Goal: Task Accomplishment & Management: Manage account settings

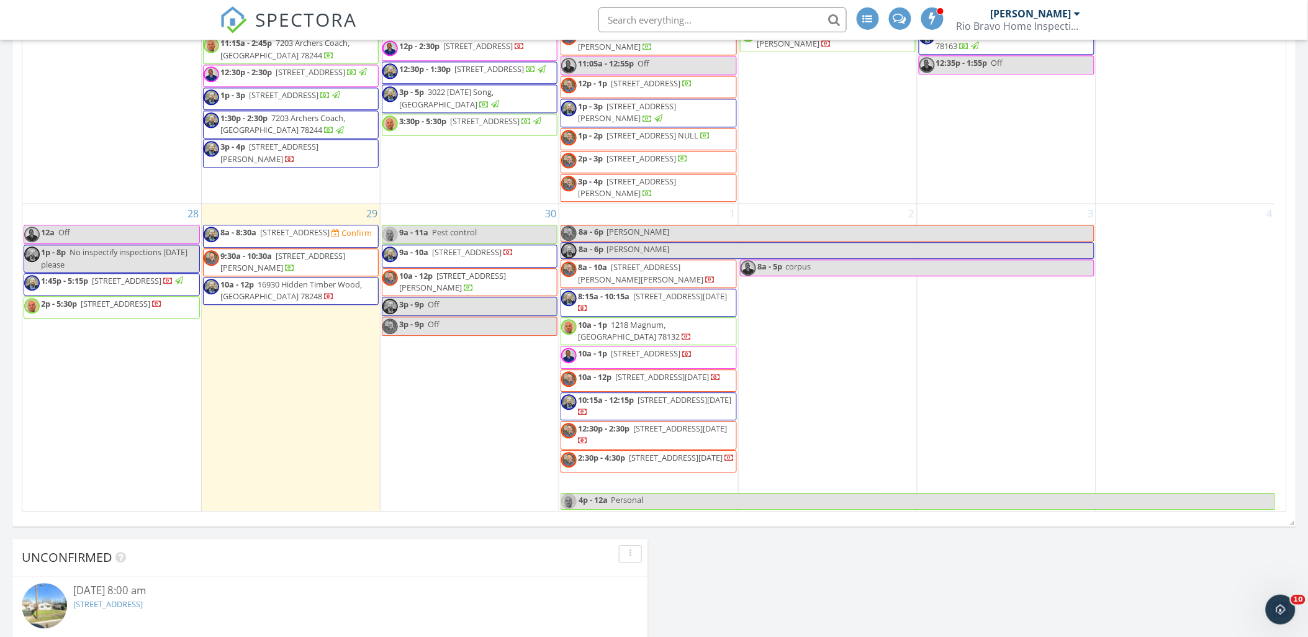
click at [233, 22] on img at bounding box center [233, 19] width 27 height 27
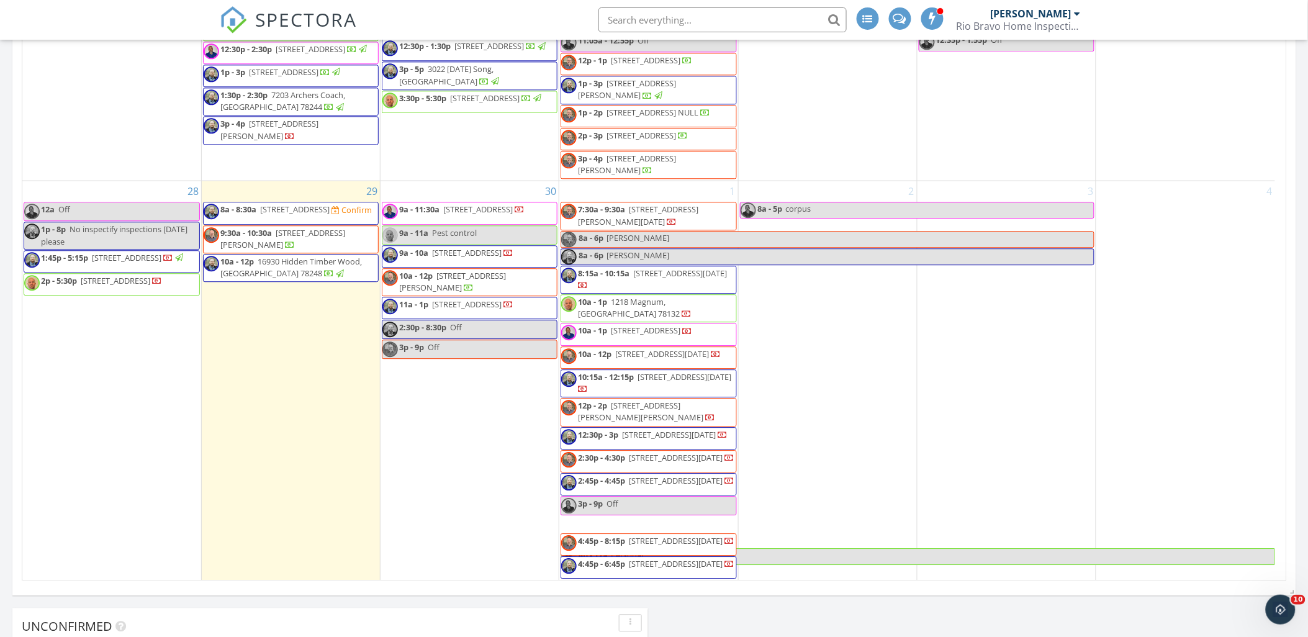
scroll to position [1192, 0]
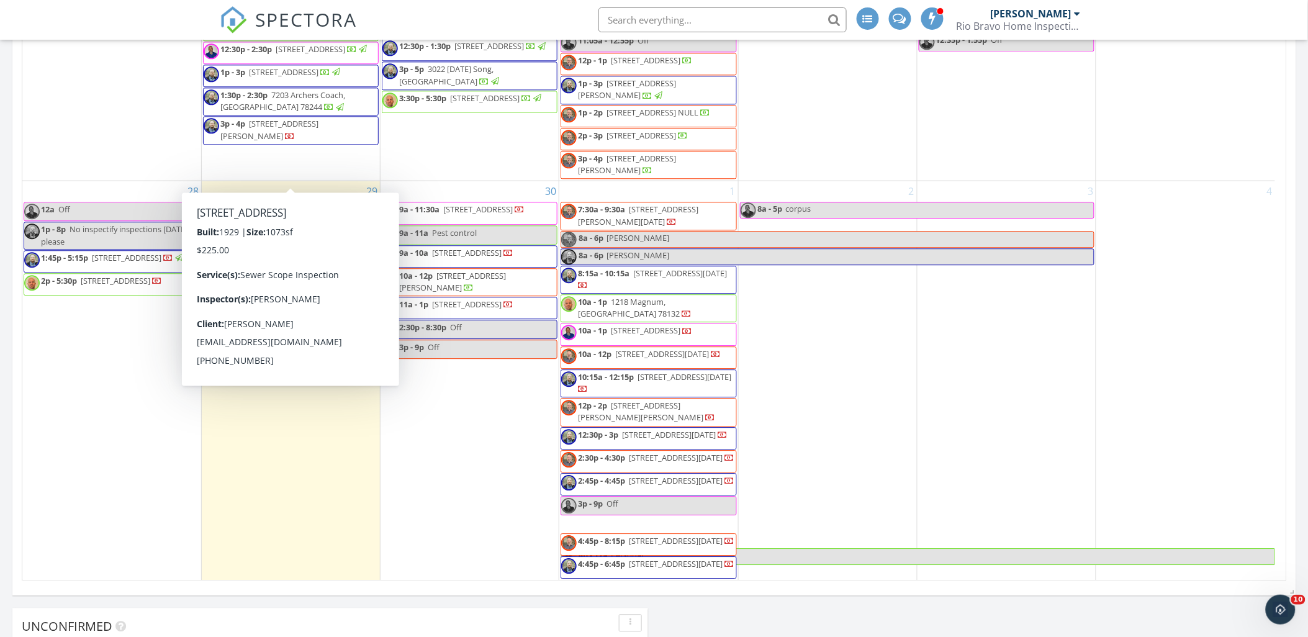
click at [337, 204] on span "8a - 8:30a 2105 Pasadena St, San Antonio 78201 Confirm" at bounding box center [288, 213] width 168 height 19
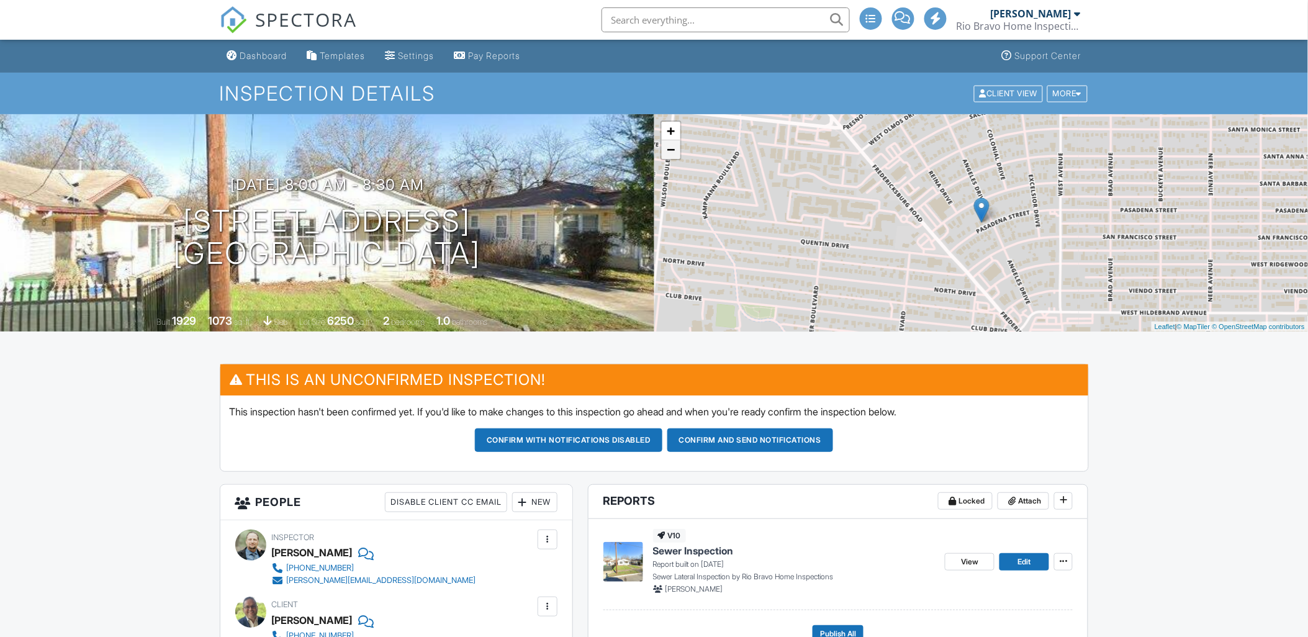
click at [672, 147] on link "−" at bounding box center [671, 149] width 19 height 19
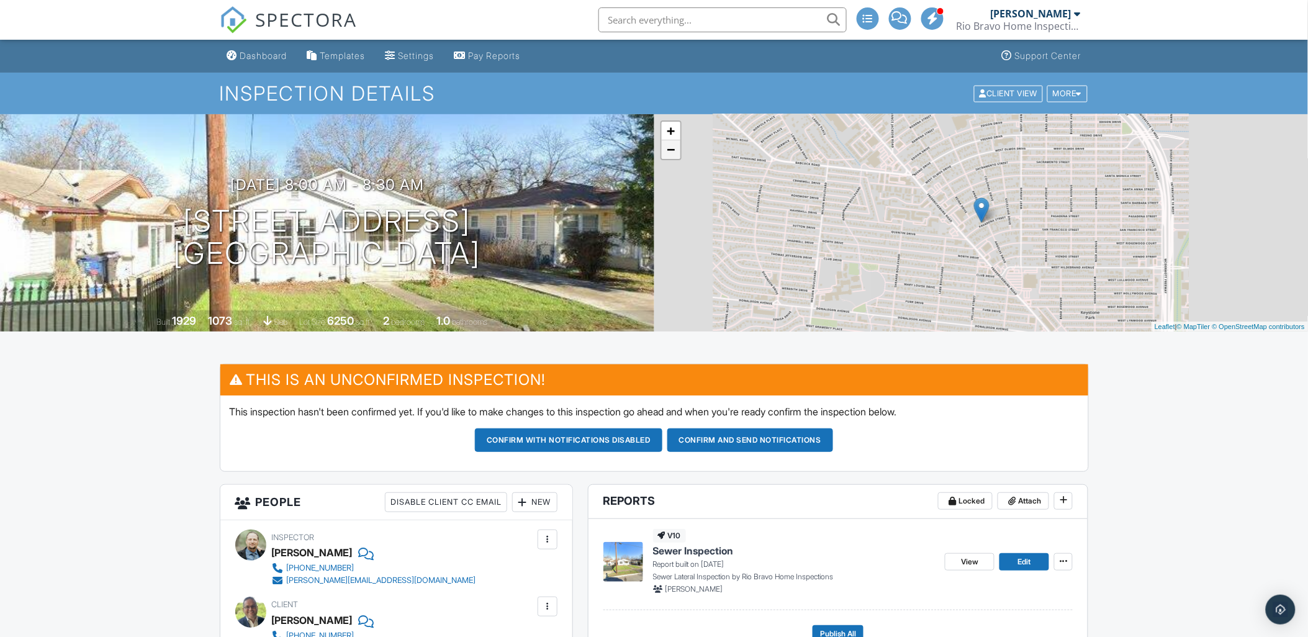
click at [672, 147] on link "−" at bounding box center [671, 149] width 19 height 19
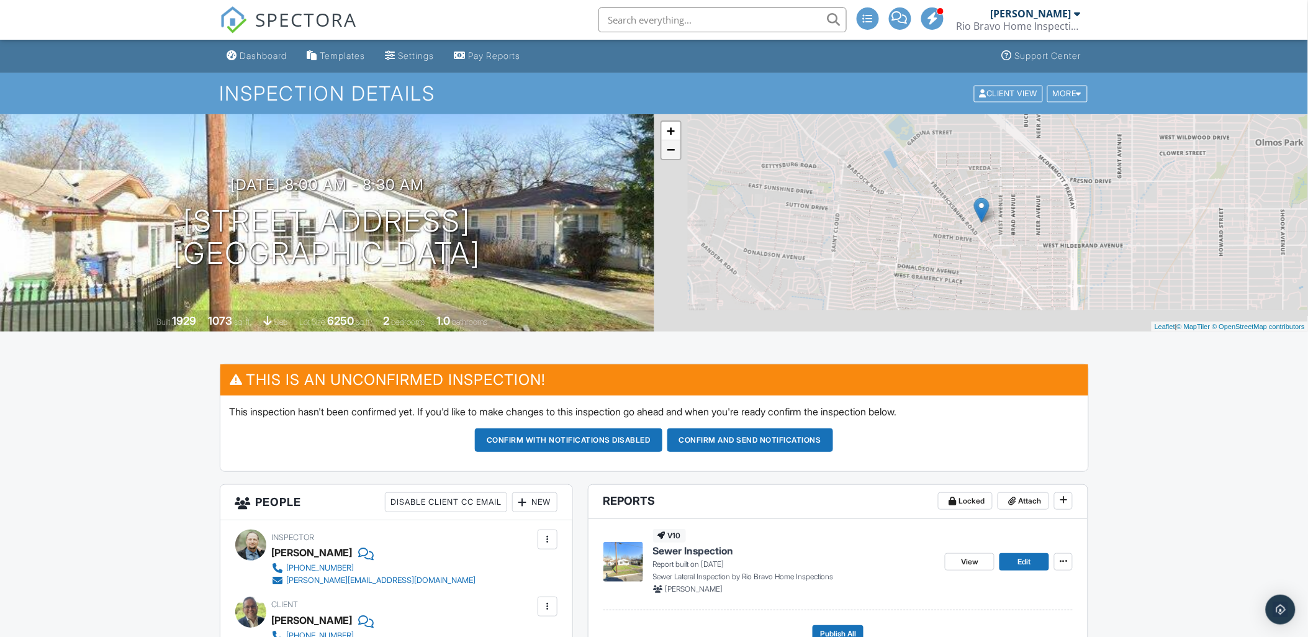
click at [672, 147] on link "−" at bounding box center [671, 149] width 19 height 19
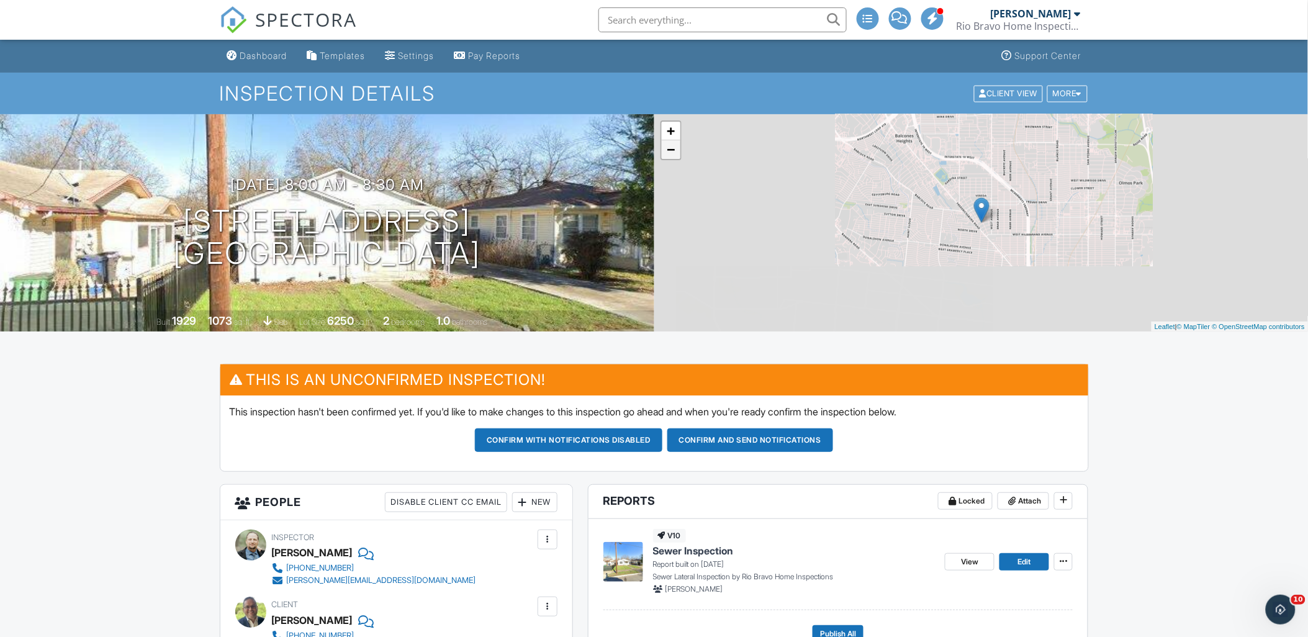
click at [672, 147] on link "−" at bounding box center [671, 149] width 19 height 19
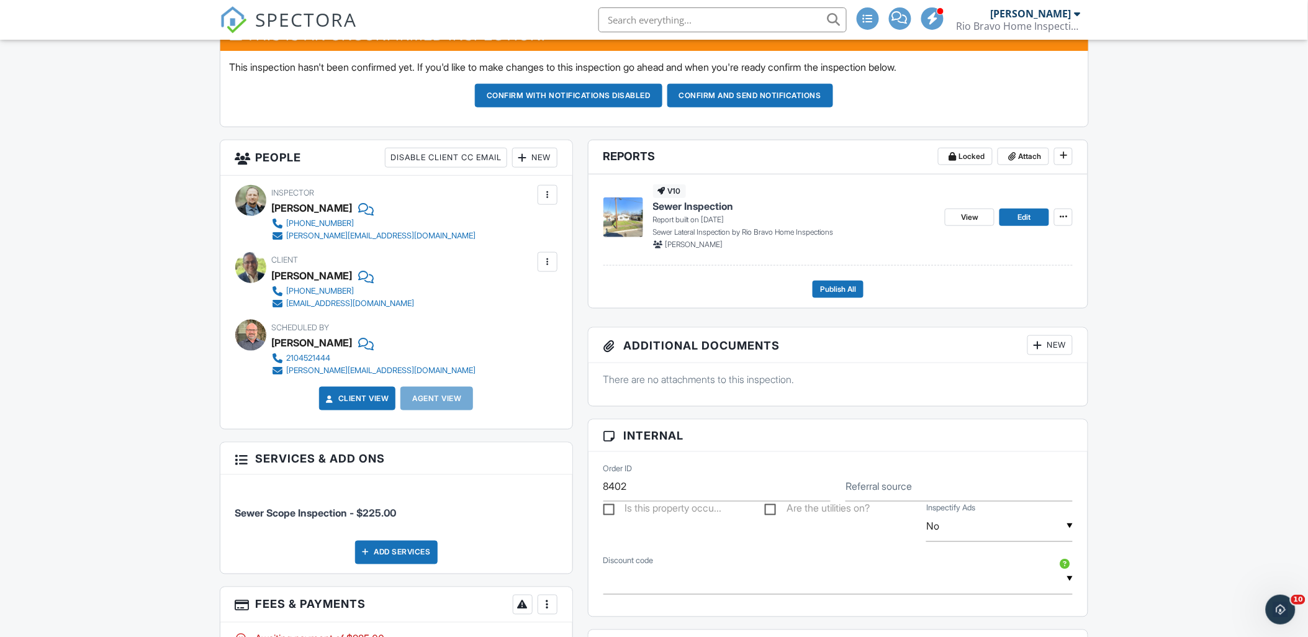
scroll to position [621, 0]
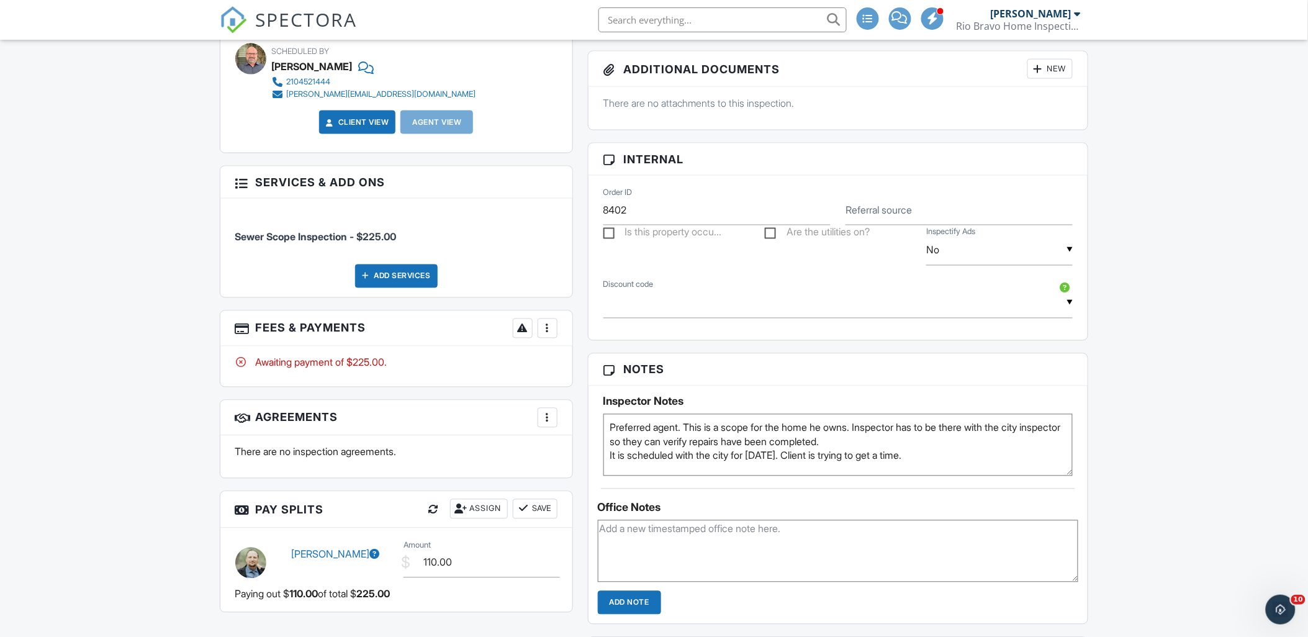
click at [233, 24] on img at bounding box center [233, 19] width 27 height 27
